Goal: Find specific page/section: Find specific page/section

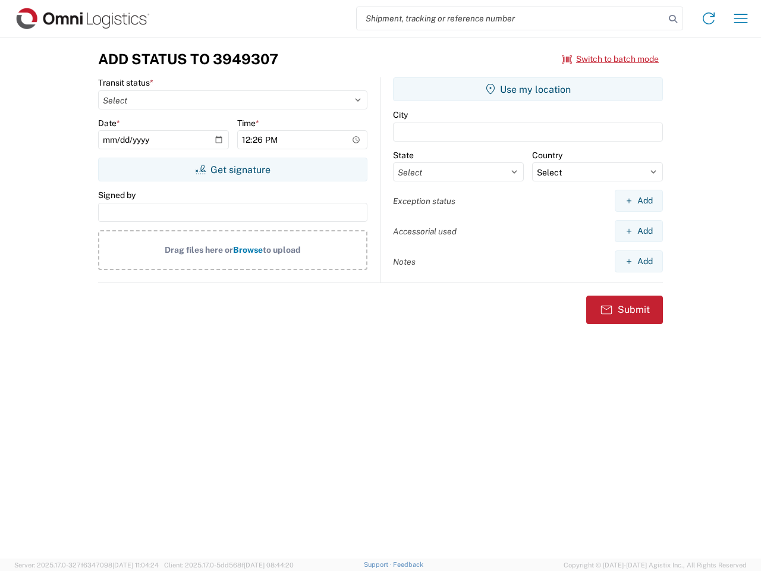
click at [511, 18] on input "search" at bounding box center [511, 18] width 308 height 23
click at [673, 19] on icon at bounding box center [673, 19] width 17 height 17
click at [709, 18] on icon at bounding box center [708, 18] width 19 height 19
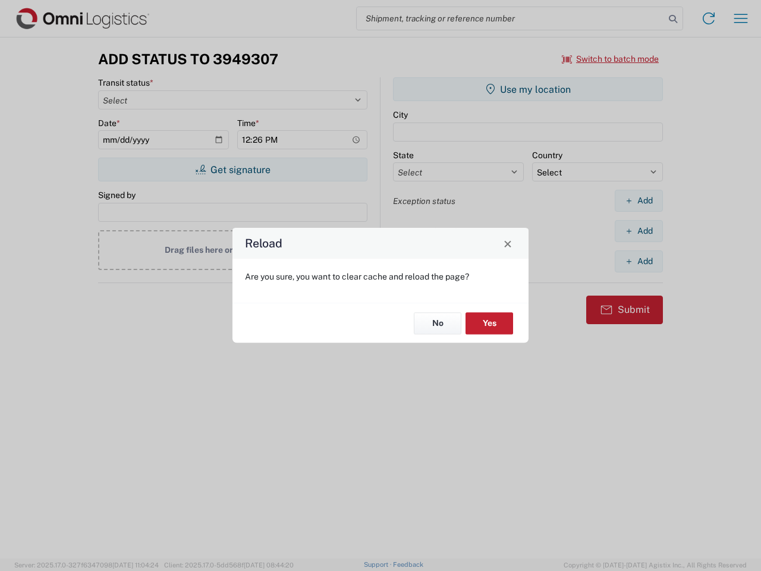
click at [741, 18] on div "Reload Are you sure, you want to clear cache and reload the page? No Yes" at bounding box center [380, 285] width 761 height 571
click at [611, 59] on div "Reload Are you sure, you want to clear cache and reload the page? No Yes" at bounding box center [380, 285] width 761 height 571
click at [233, 169] on div "Reload Are you sure, you want to clear cache and reload the page? No Yes" at bounding box center [380, 285] width 761 height 571
click at [528, 89] on div "Reload Are you sure, you want to clear cache and reload the page? No Yes" at bounding box center [380, 285] width 761 height 571
click at [639, 200] on div "Reload Are you sure, you want to clear cache and reload the page? No Yes" at bounding box center [380, 285] width 761 height 571
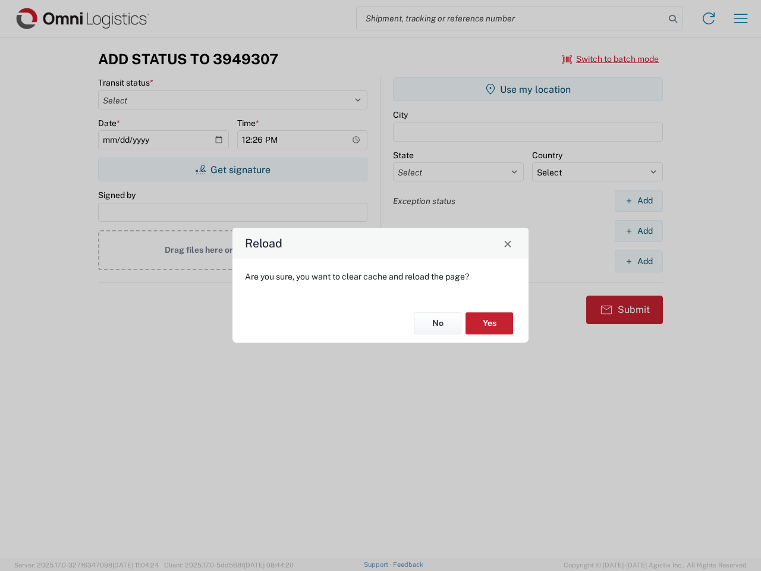
click at [639, 231] on div "Reload Are you sure, you want to clear cache and reload the page? No Yes" at bounding box center [380, 285] width 761 height 571
click at [639, 261] on div "Reload Are you sure, you want to clear cache and reload the page? No Yes" at bounding box center [380, 285] width 761 height 571
